Goal: Check status: Check status

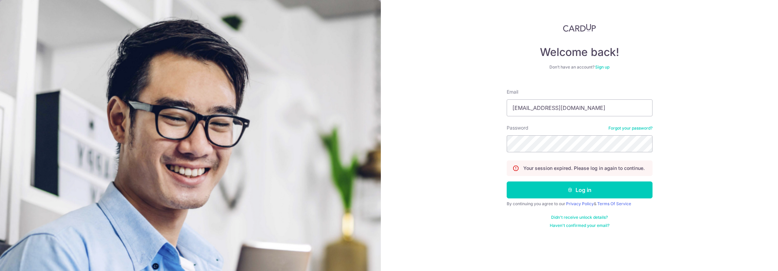
click at [565, 193] on button "Log in" at bounding box center [580, 189] width 146 height 17
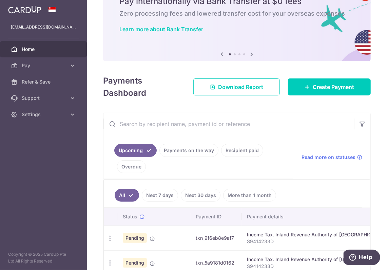
scroll to position [102, 0]
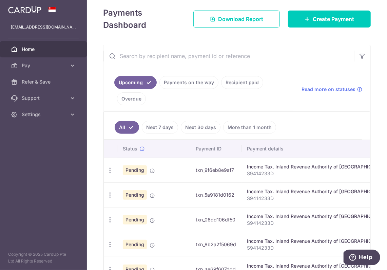
click at [204, 171] on td "txn_9f6eb8e9af7" at bounding box center [215, 169] width 51 height 25
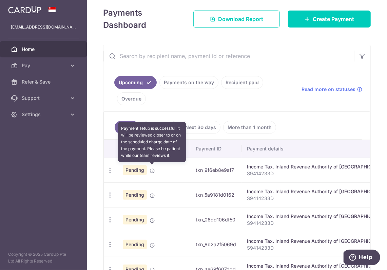
click at [151, 168] on icon at bounding box center [152, 170] width 5 height 5
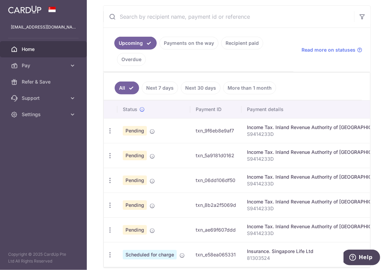
scroll to position [172, 0]
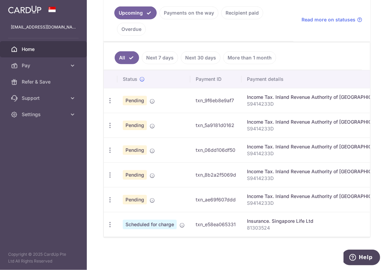
drag, startPoint x: 281, startPoint y: 168, endPoint x: 214, endPoint y: 207, distance: 77.5
click at [224, 177] on tr "Update payment Cancel payment Pending txn_8b2a2f5069d Income Tax. Inland Revenu…" at bounding box center [380, 174] width 552 height 25
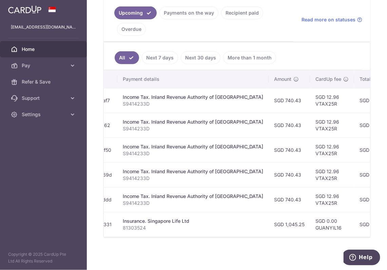
scroll to position [0, 222]
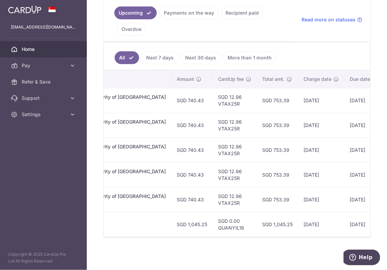
click at [213, 127] on td "SGD 12.96 VTAX25R" at bounding box center [235, 125] width 44 height 25
copy td "VTAX25R"
